Goal: Navigation & Orientation: Find specific page/section

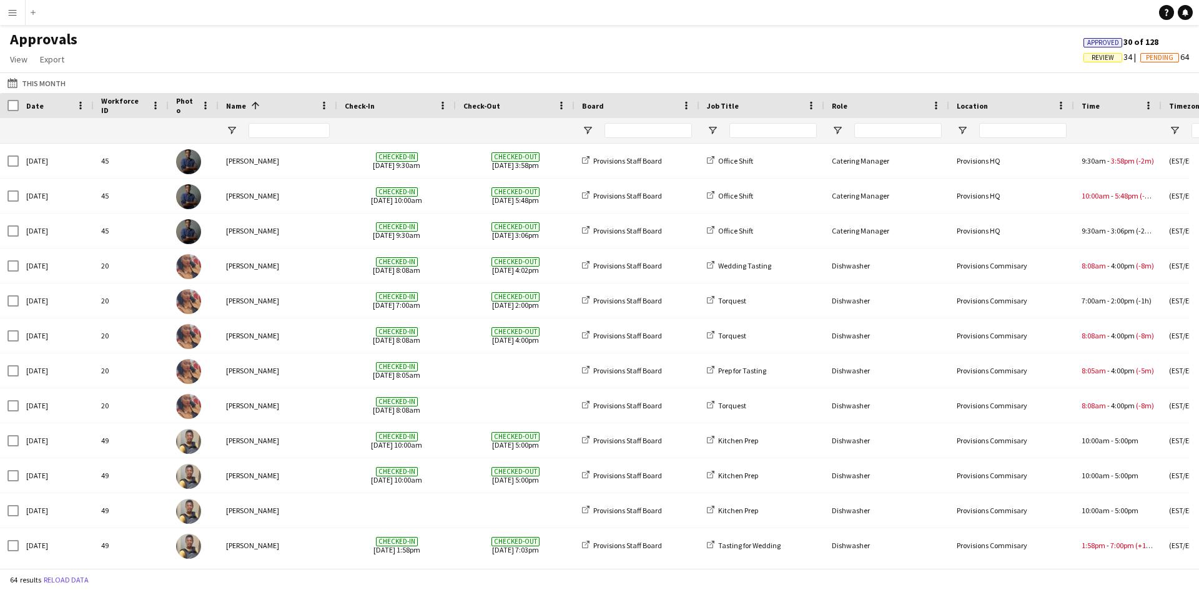
click at [3, 8] on button "Menu" at bounding box center [12, 12] width 25 height 25
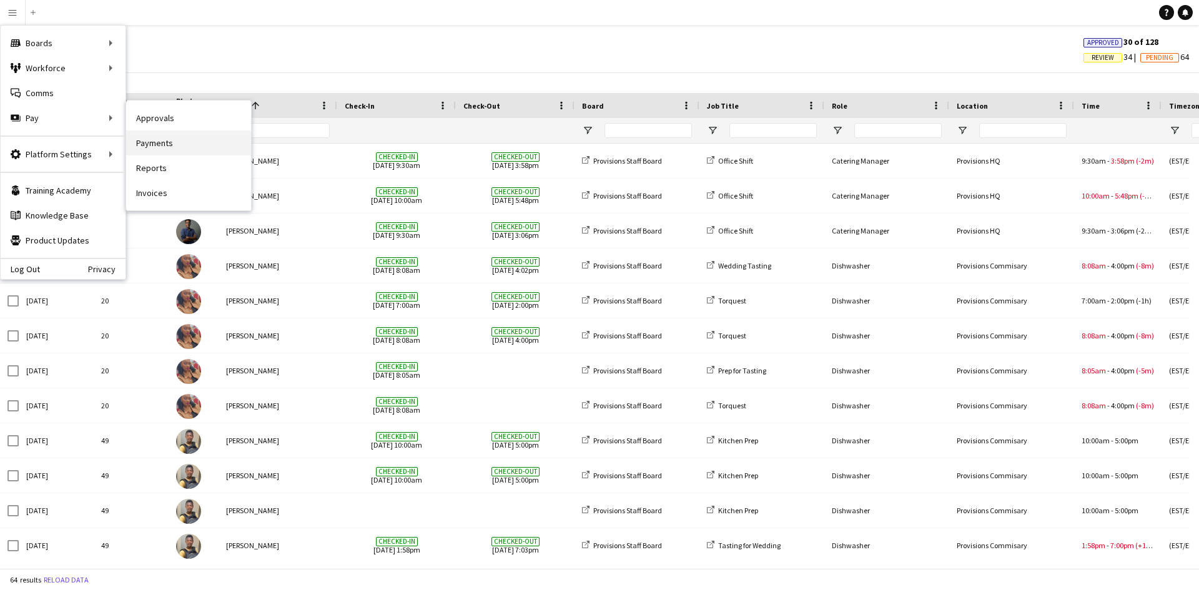
click at [164, 149] on link "Payments" at bounding box center [188, 143] width 125 height 25
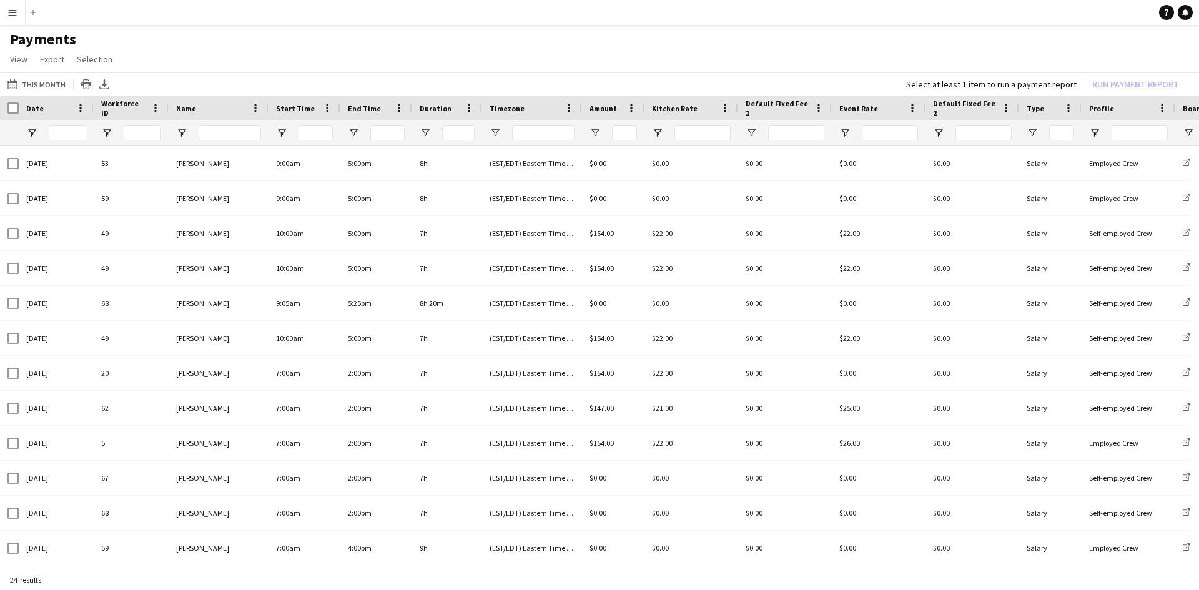
click at [16, 14] on app-icon "Menu" at bounding box center [12, 12] width 10 height 10
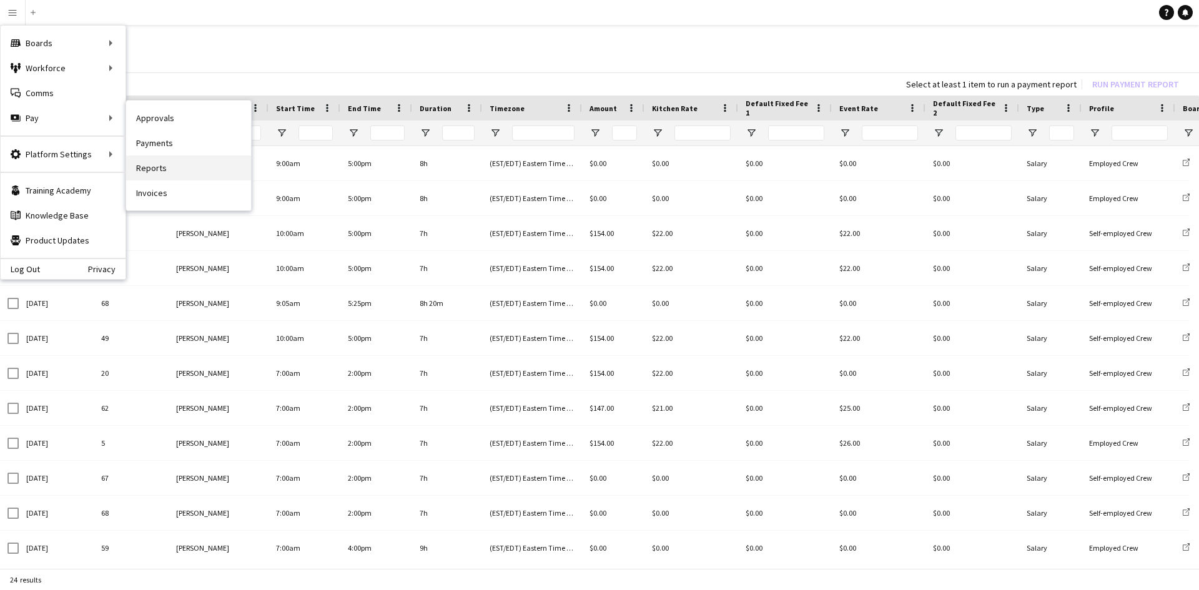
click at [171, 169] on link "Reports" at bounding box center [188, 167] width 125 height 25
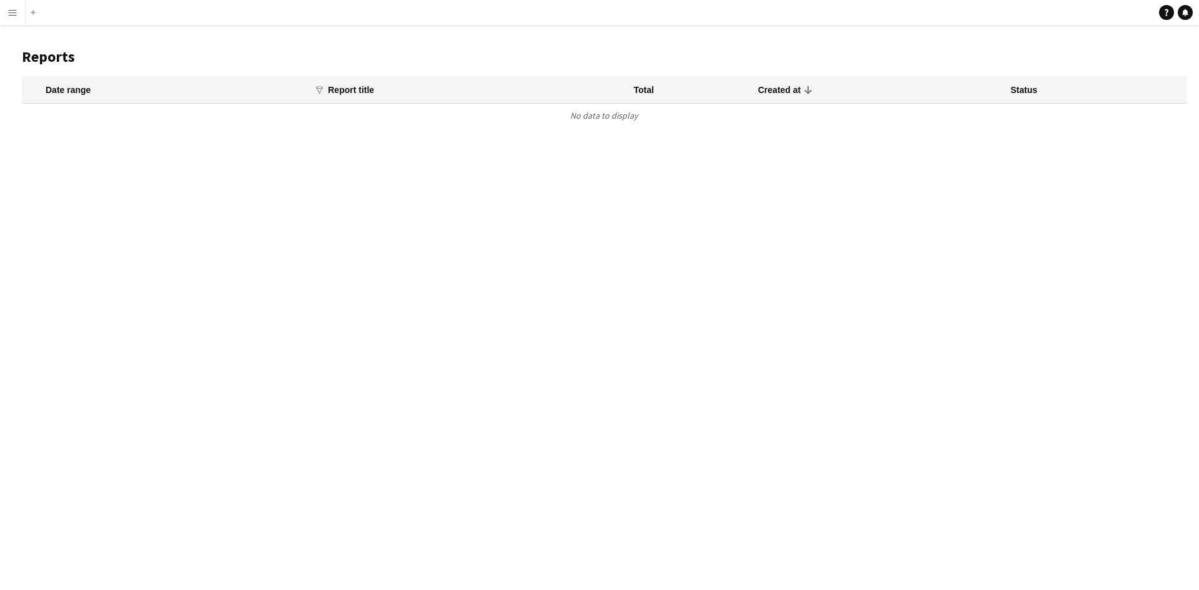
click at [11, 17] on app-icon "Menu" at bounding box center [12, 12] width 10 height 10
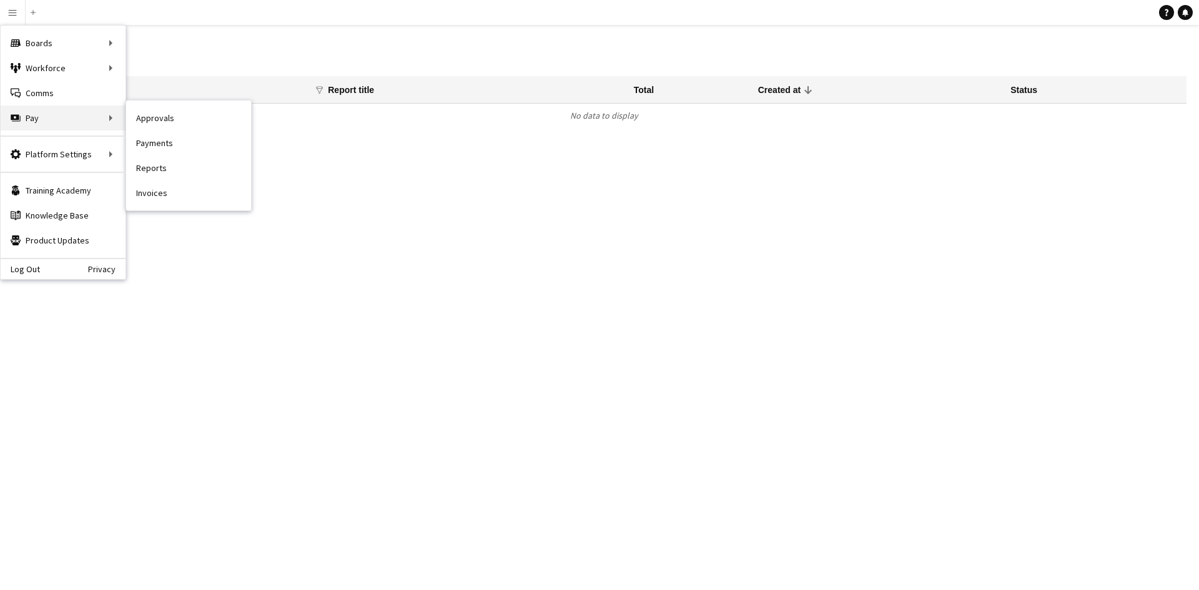
click at [91, 117] on div "Pay Pay" at bounding box center [63, 118] width 125 height 25
click at [160, 187] on link "Invoices" at bounding box center [188, 192] width 125 height 25
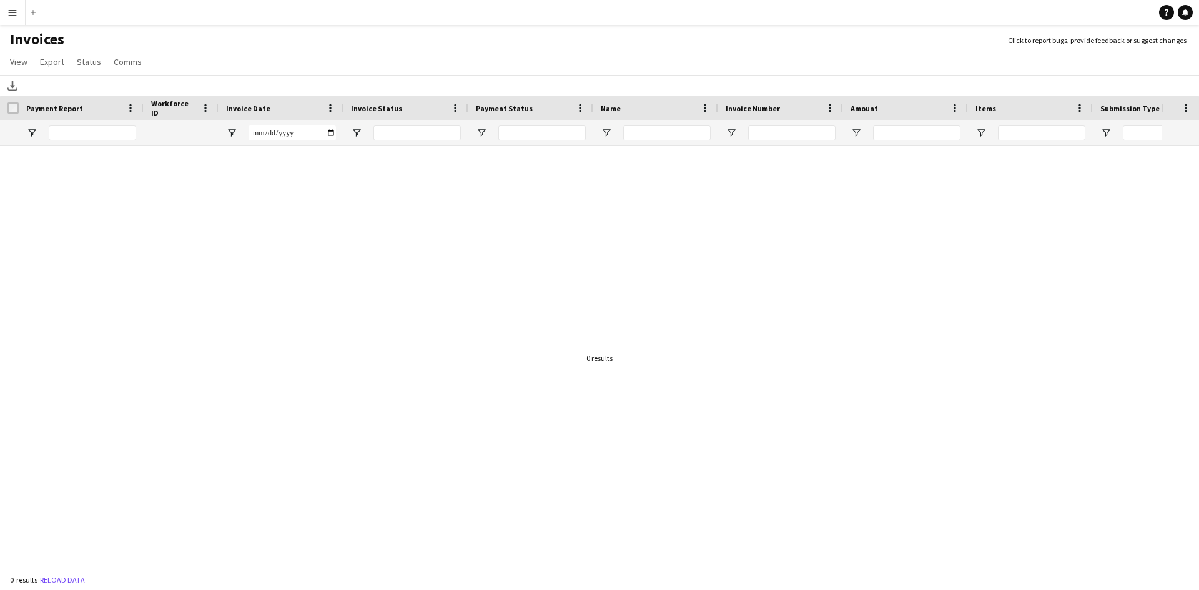
click at [17, 10] on button "Menu" at bounding box center [12, 12] width 25 height 25
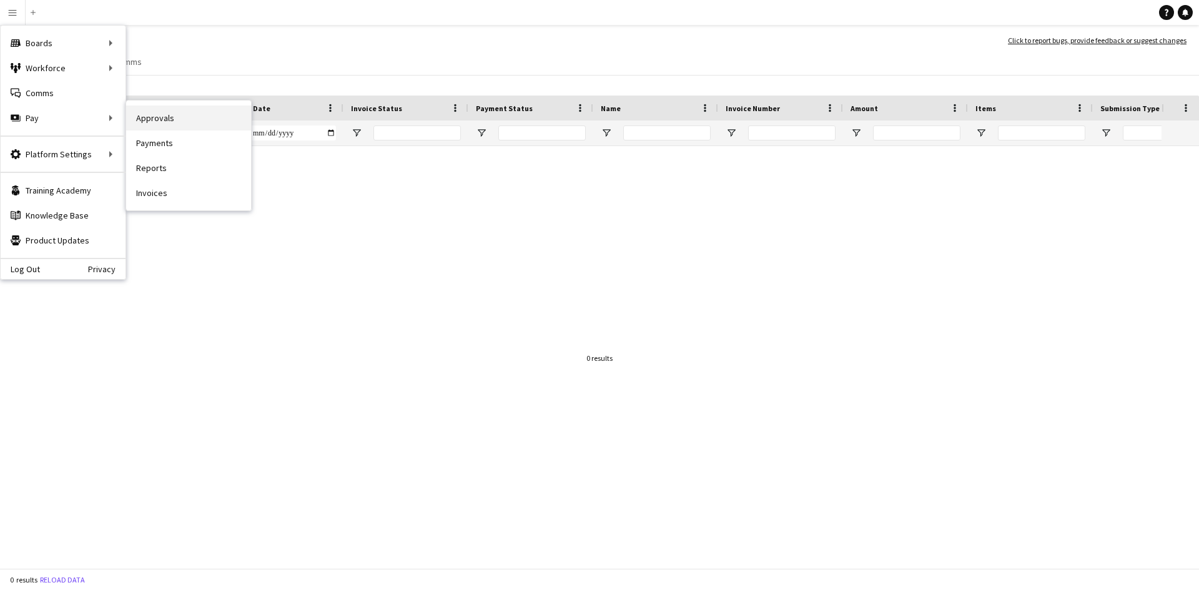
click at [178, 117] on link "Approvals" at bounding box center [188, 118] width 125 height 25
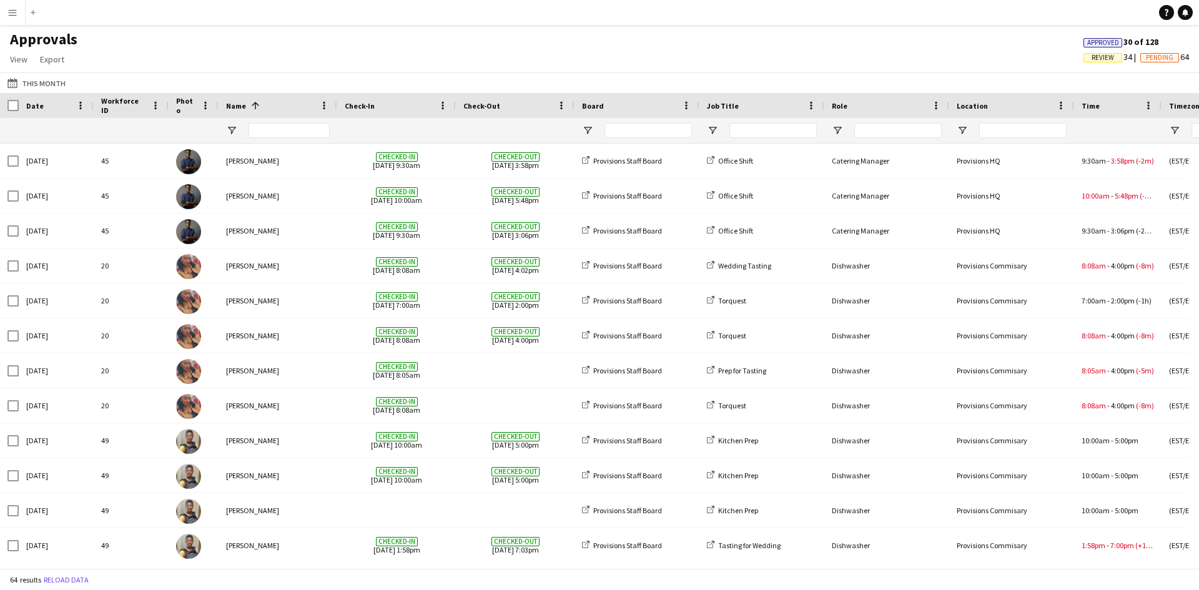
click at [48, 106] on div "Date" at bounding box center [48, 105] width 45 height 19
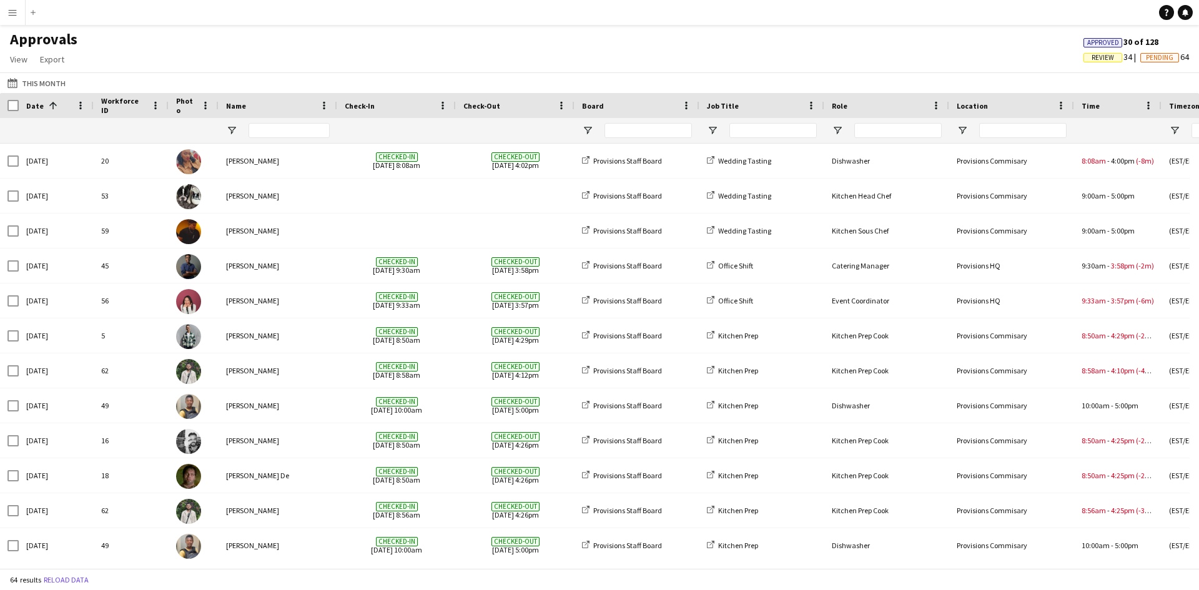
click at [48, 106] on span at bounding box center [52, 105] width 11 height 11
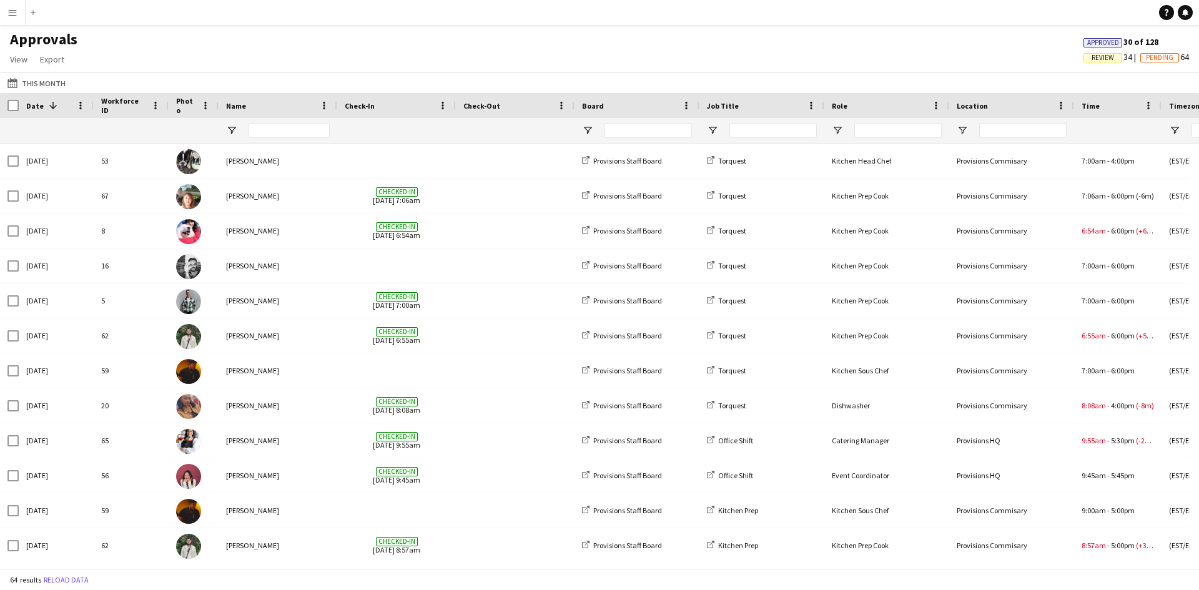
click at [15, 12] on app-icon "Menu" at bounding box center [12, 12] width 10 height 10
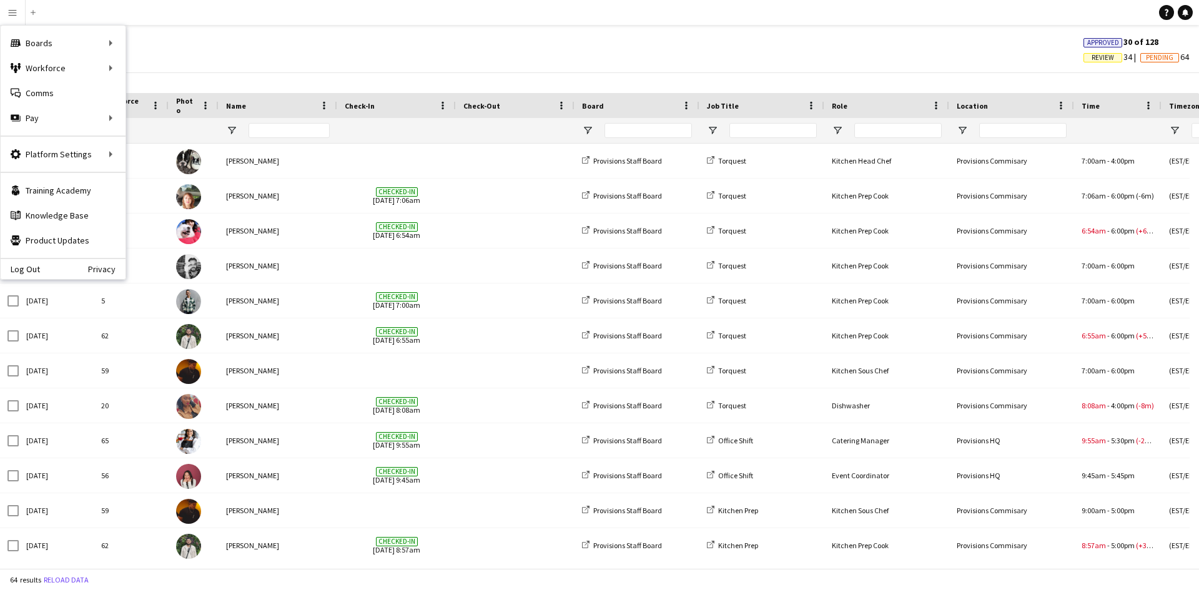
click at [254, 40] on div "Approvals View Customise view Customise filters Reset Filters Reset View Reset …" at bounding box center [599, 51] width 1199 height 42
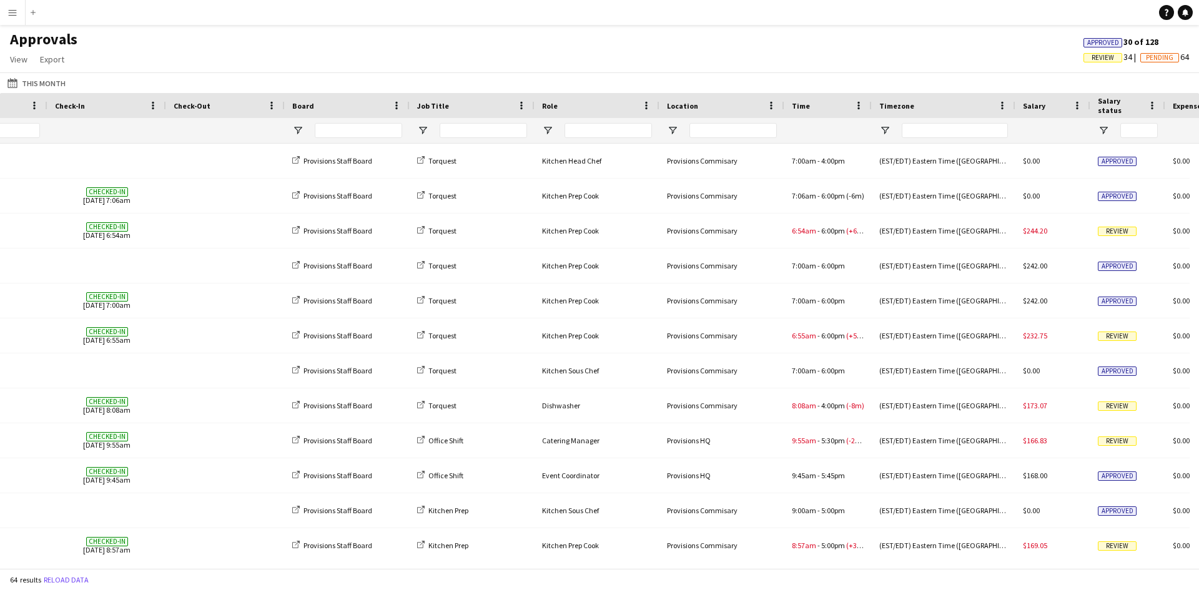
scroll to position [0, 689]
